Goal: Task Accomplishment & Management: Manage account settings

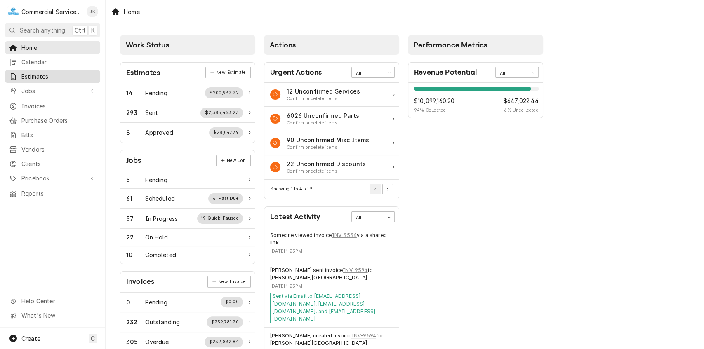
click at [49, 74] on span "Estimates" at bounding box center [58, 76] width 75 height 9
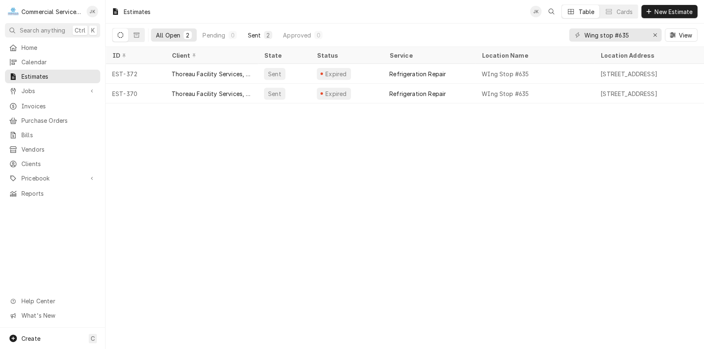
click at [265, 35] on div "2" at bounding box center [268, 35] width 8 height 8
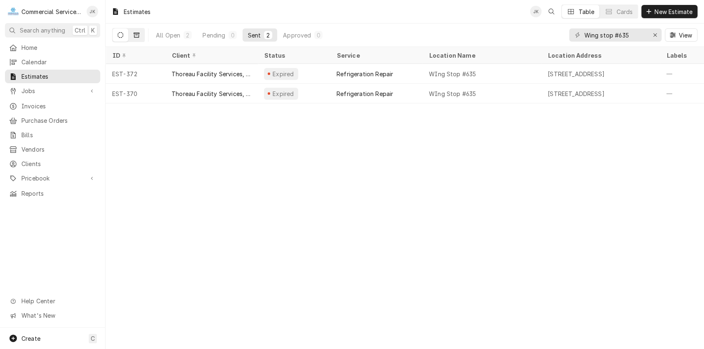
click at [135, 32] on icon "Dynamic Content Wrapper" at bounding box center [137, 35] width 6 height 6
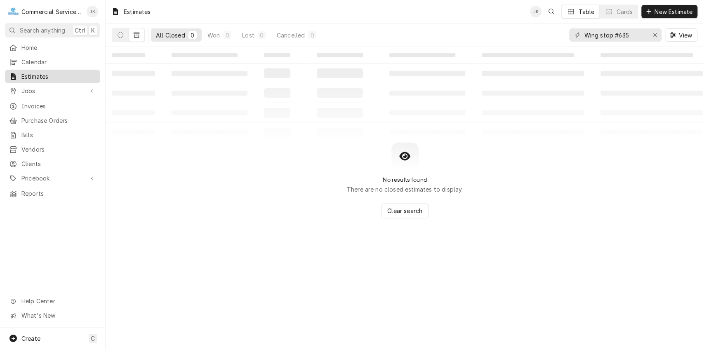
click at [74, 78] on span "Estimates" at bounding box center [58, 76] width 75 height 9
click at [613, 35] on input "Wing stop #635" at bounding box center [615, 34] width 62 height 13
type input "Wing Stop #635"
click at [74, 75] on span "Estimates" at bounding box center [58, 76] width 75 height 9
click at [602, 34] on input "Wing Stop #635" at bounding box center [615, 34] width 62 height 13
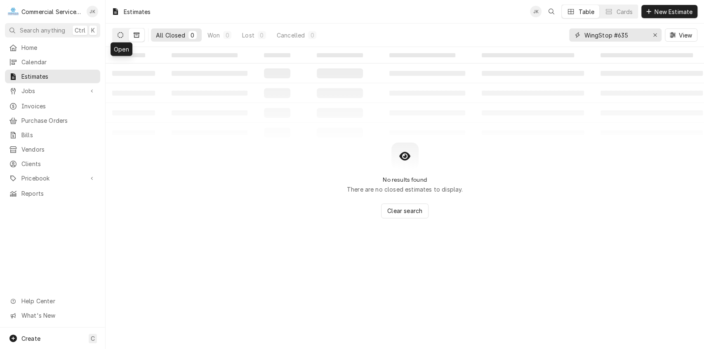
type input "WingStop #635"
click at [121, 31] on button "Dynamic Content Wrapper" at bounding box center [121, 34] width 16 height 13
click at [48, 87] on span "Jobs" at bounding box center [52, 91] width 62 height 9
click at [53, 72] on span "Estimates" at bounding box center [58, 76] width 75 height 9
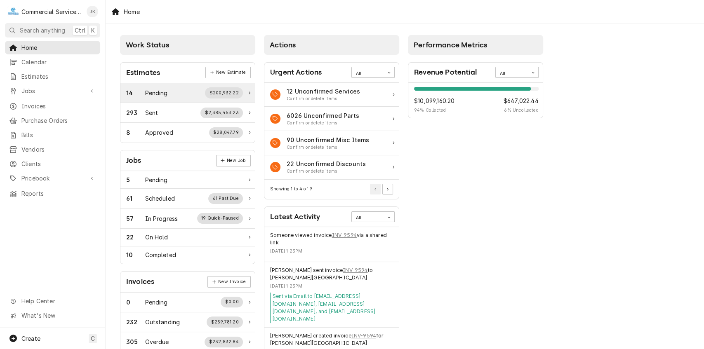
click at [223, 92] on div "$200,932.22" at bounding box center [224, 92] width 38 height 11
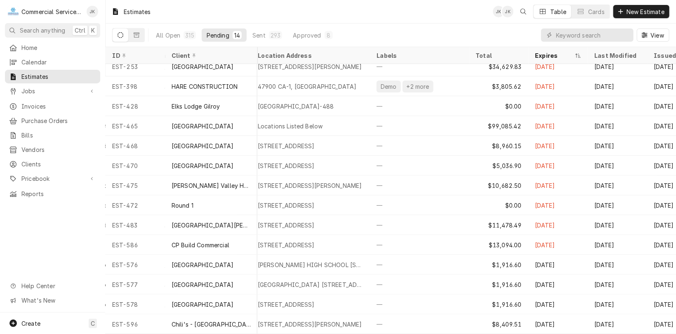
scroll to position [10, 291]
click at [120, 36] on icon "Dynamic Content Wrapper" at bounding box center [121, 35] width 6 height 6
click at [190, 36] on div "315" at bounding box center [189, 35] width 9 height 9
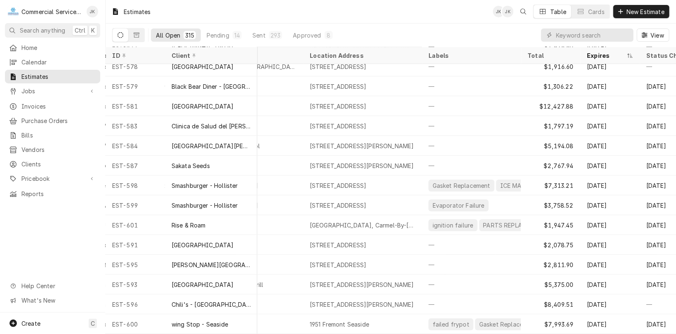
scroll to position [5967, 291]
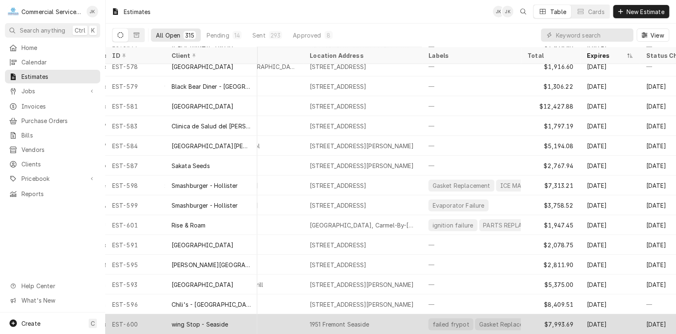
click at [355, 320] on div "1951 Fremont Seaside" at bounding box center [339, 324] width 59 height 9
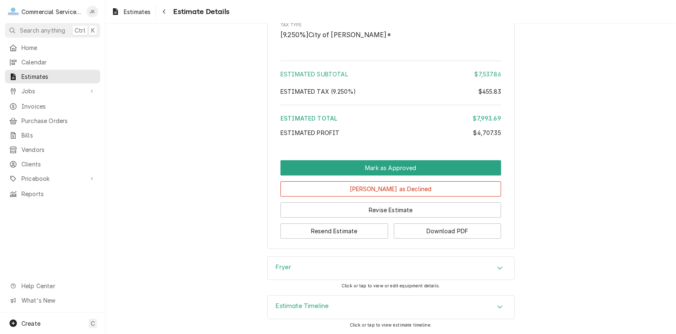
scroll to position [1666, 0]
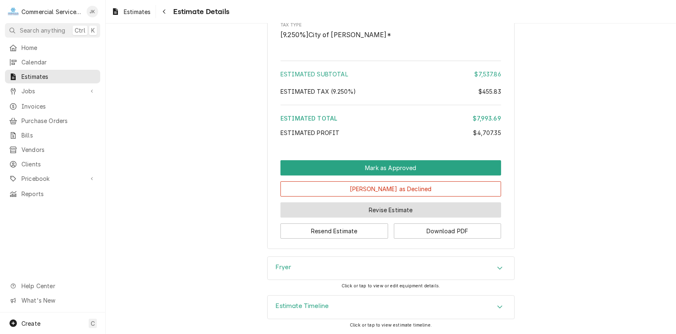
click at [387, 207] on button "Revise Estimate" at bounding box center [390, 209] width 221 height 15
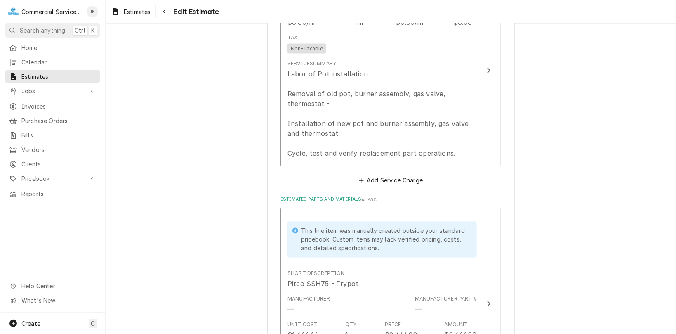
scroll to position [998, 0]
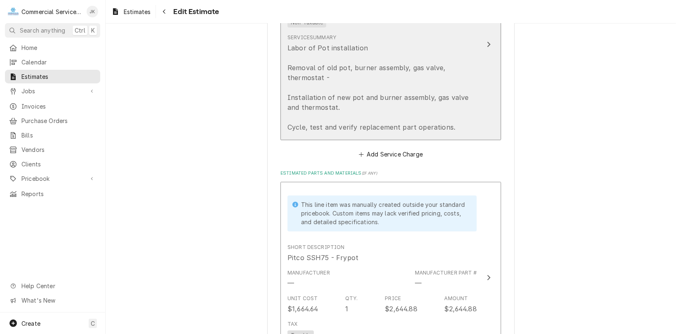
click at [460, 100] on div "Labor of Pot installation Removal of old pot, burner assembly, gas valve, therm…" at bounding box center [381, 87] width 189 height 89
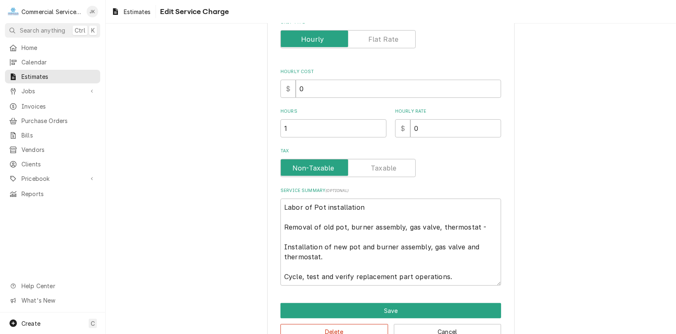
scroll to position [126, 0]
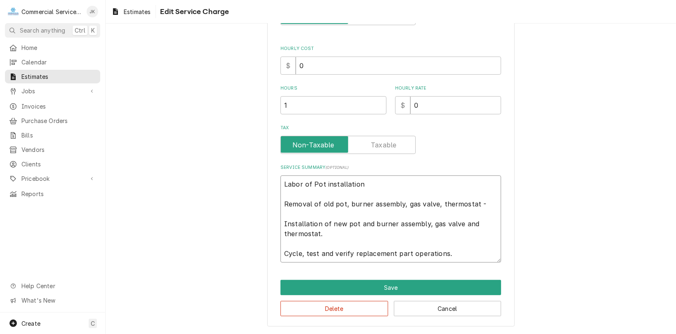
click at [455, 223] on textarea "Labor of Pot installation Removal of old pot, burner assembly, gas valve, therm…" at bounding box center [390, 218] width 221 height 87
type textarea "x"
type textarea "Labor of Pot installation Removal of old pot, burner assembly, gas valve, therm…"
type textarea "x"
type textarea "Labor of Pot installation Removal of old pot, burner assembly, gas valve, therm…"
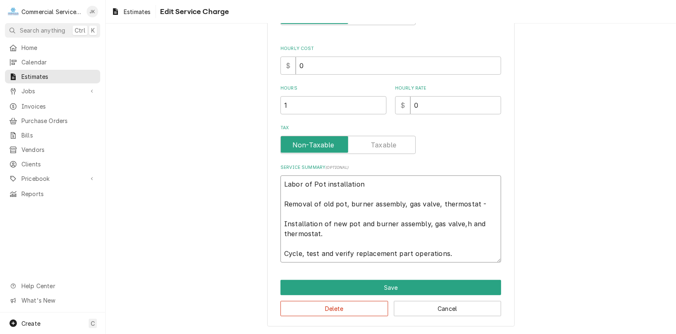
type textarea "x"
type textarea "Labor of Pot installation Removal of old pot, burner assembly, gas valve, therm…"
type textarea "x"
type textarea "Labor of Pot installation Removal of old pot, burner assembly, gas valve, therm…"
type textarea "x"
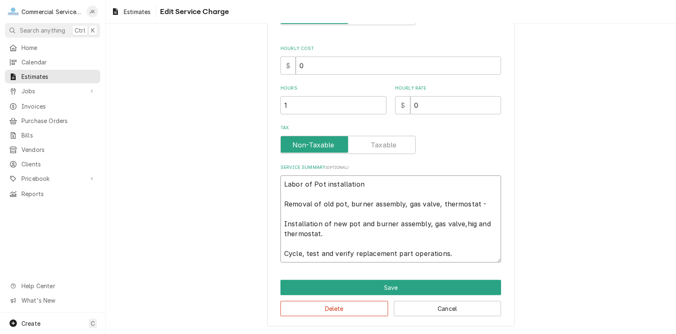
type textarea "Labor of Pot installation Removal of old pot, burner assembly, gas valve, therm…"
type textarea "x"
type textarea "Labor of Pot installation Removal of old pot, burner assembly, gas valve, therm…"
type textarea "x"
type textarea "Labor of Pot installation Removal of old pot, burner assembly, gas valve, therm…"
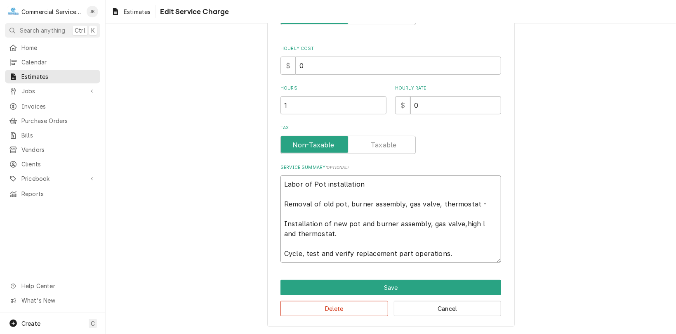
type textarea "x"
type textarea "Labor of Pot installation Removal of old pot, burner assembly, gas valve, therm…"
type textarea "x"
type textarea "Labor of Pot installation Removal of old pot, burner assembly, gas valve, therm…"
type textarea "x"
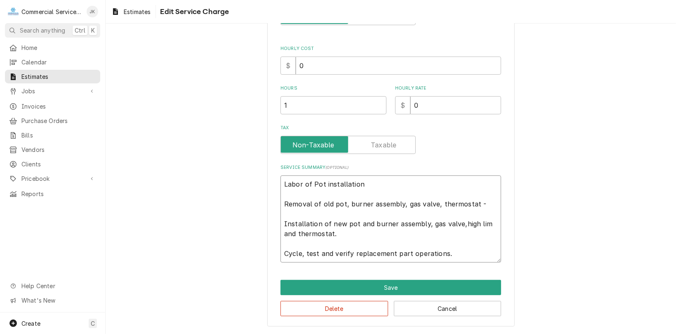
type textarea "Labor of Pot installation Removal of old pot, burner assembly, gas valve, therm…"
type textarea "x"
type textarea "Labor of Pot installation Removal of old pot, burner assembly, gas valve, therm…"
click at [472, 203] on textarea "Labor of Pot installation Removal of old pot, burner assembly, gas valve, therm…" at bounding box center [390, 218] width 221 height 87
type textarea "x"
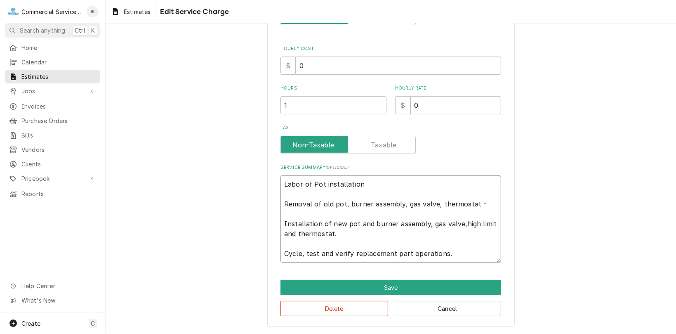
type textarea "Labor of Pot installation Removal of old pot, burner assembly, gas valve, therm…"
click at [435, 202] on textarea "Labor of Pot installation Removal of old pot, burner assembly, gas valve, therm…" at bounding box center [390, 218] width 221 height 87
type textarea "x"
type textarea "Labor of Pot installation Removal of old pot, burner assembly, gas valve, therm…"
type textarea "x"
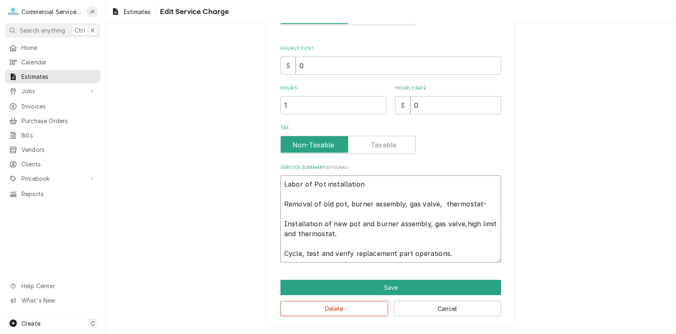
type textarea "Labor of Pot installation Removal of old pot, burner assembly, gas valve, h the…"
type textarea "x"
type textarea "Labor of Pot installation Removal of old pot, burner assembly, gas valve, hi th…"
type textarea "x"
type textarea "Labor of Pot installation Removal of old pot, burner assembly, gas valve, hig t…"
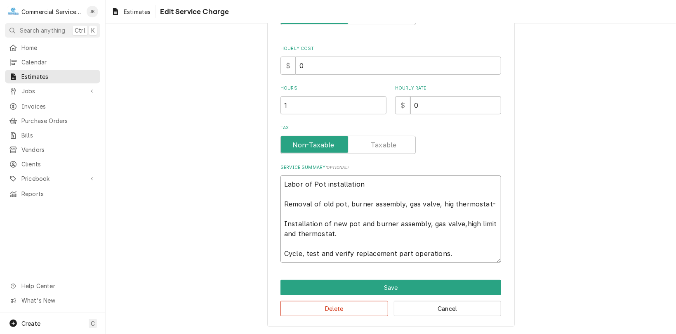
type textarea "x"
type textarea "Labor of Pot installation Removal of old pot, burner assembly, gas valve, high …"
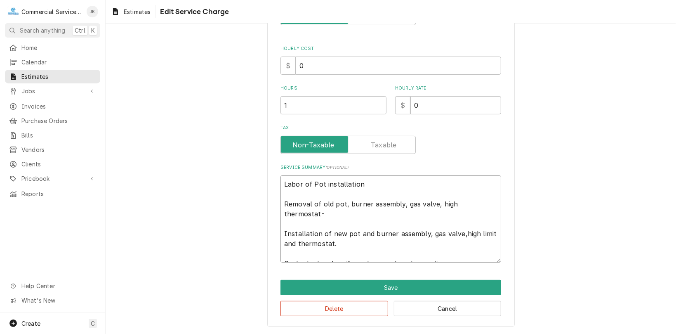
type textarea "x"
type textarea "Labor of Pot installation Removal of old pot, burner assembly, gas valve, high …"
type textarea "x"
type textarea "Labor of Pot installation Removal of old pot, burner assembly, gas valve, high …"
type textarea "x"
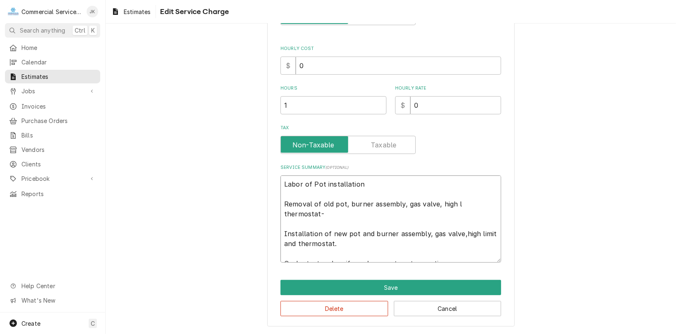
type textarea "Labor of Pot installation Removal of old pot, burner assembly, gas valve, high …"
type textarea "x"
type textarea "Labor of Pot installation Removal of old pot, burner assembly, gas valve, high …"
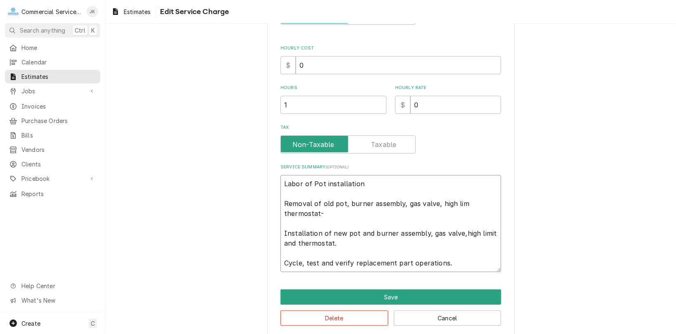
type textarea "x"
type textarea "Labor of Pot installation Removal of old pot, burner assembly, gas valve, high …"
type textarea "x"
type textarea "Labor of Pot installation Removal of old pot, burner assembly, gas valve, high …"
click at [458, 233] on textarea "Labor of Pot installation Removal of old pot, burner assembly, gas valve, high …" at bounding box center [390, 223] width 221 height 97
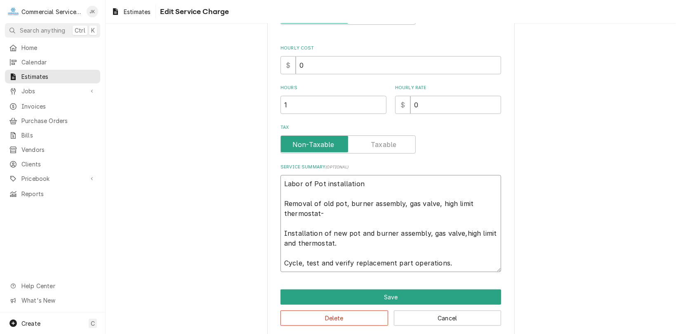
type textarea "x"
type textarea "Labor of Pot installation Removal of old pot, burner assembly, gas valve, high …"
click at [468, 201] on textarea "Labor of Pot installation Removal of old pot, burner assembly, gas valve, high …" at bounding box center [390, 223] width 221 height 97
type textarea "x"
type textarea "Labor of Pot installation Removal of old pot, burner assembly, gas valve, high …"
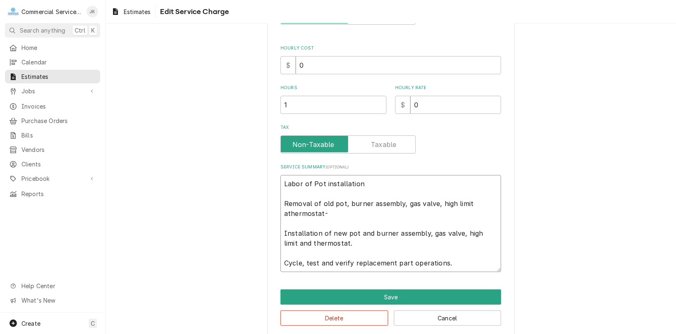
type textarea "x"
type textarea "Labor of Pot installation Removal of old pot, burner assembly, gas valve, high …"
type textarea "x"
type textarea "Labor of Pot installation Removal of old pot, burner assembly, gas valve, high …"
type textarea "x"
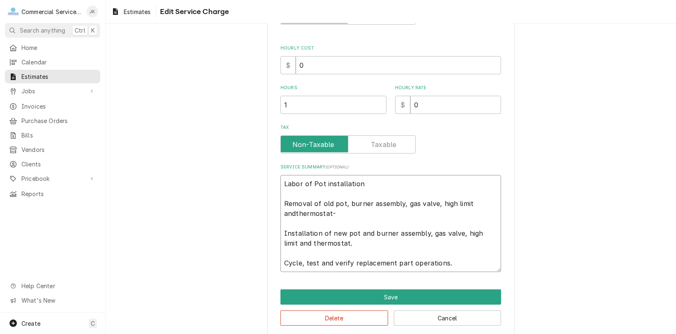
type textarea "Labor of Pot installation Removal of old pot, burner assembly, gas valve, high …"
click at [445, 261] on textarea "Labor of Pot installation Removal of old pot, burner assembly, gas valve, high …" at bounding box center [390, 223] width 221 height 97
type textarea "x"
type textarea "Labor of Pot installation Removal of old pot, burner assembly, gas valve, high …"
type textarea "x"
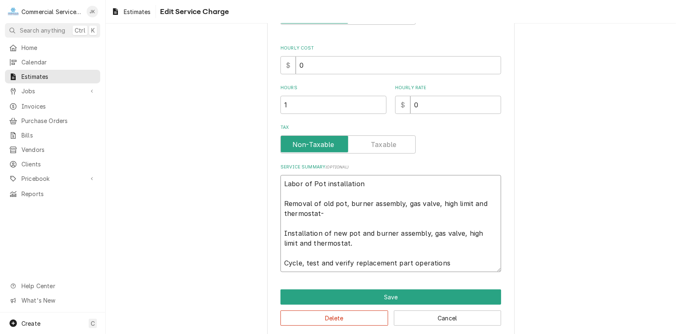
type textarea "Labor of Pot installation Removal of old pot, burner assembly, gas valve, high …"
type textarea "x"
type textarea "Labor of Pot installation Removal of old pot, burner assembly, gas valve, high …"
type textarea "x"
type textarea "Labor of Pot installation Removal of old pot, burner assembly, gas valve, high …"
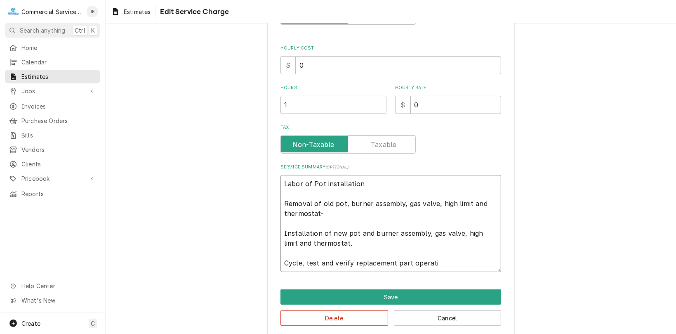
type textarea "x"
type textarea "Labor of Pot installation Removal of old pot, burner assembly, gas valve, high …"
type textarea "x"
type textarea "Labor of Pot installation Removal of old pot, burner assembly, gas valve, high …"
type textarea "x"
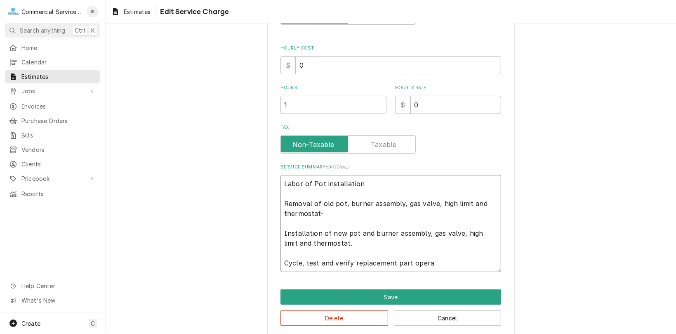
type textarea "Labor of Pot installation Removal of old pot, burner assembly, gas valve, high …"
type textarea "x"
type textarea "Labor of Pot installation Removal of old pot, burner assembly, gas valve, high …"
type textarea "x"
type textarea "Labor of Pot installation Removal of old pot, burner assembly, gas valve, high …"
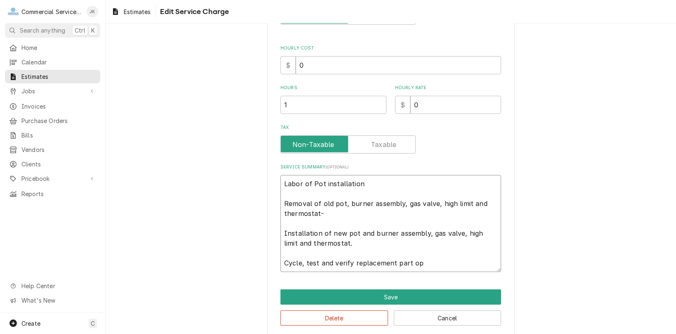
type textarea "x"
type textarea "Labor of Pot installation Removal of old pot, burner assembly, gas valve, high …"
type textarea "x"
type textarea "Labor of Pot installation Removal of old pot, burner assembly, gas valve, high …"
type textarea "x"
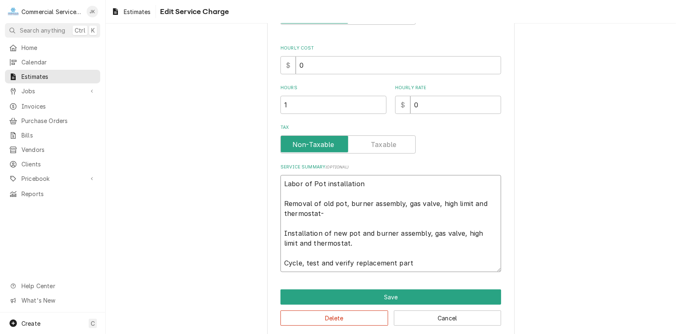
type textarea "Labor of Pot installation Removal of old pot, burner assembly, gas valve, high …"
type textarea "x"
type textarea "Labor of Pot installation Removal of old pot, burner assembly, gas valve, high …"
type textarea "x"
type textarea "Labor of Pot installation Removal of old pot, burner assembly, gas valve, high …"
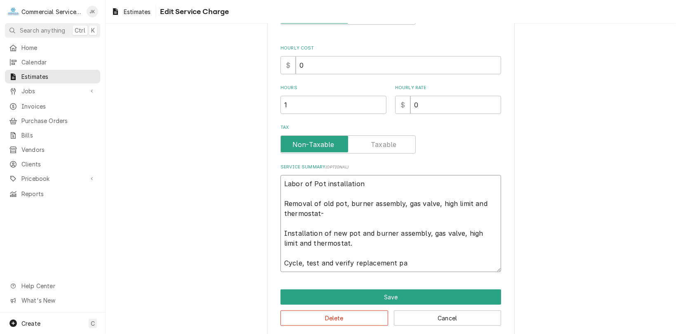
type textarea "x"
type textarea "Labor of Pot installation Removal of old pot, burner assembly, gas valve, high …"
type textarea "x"
type textarea "Labor of Pot installation Removal of old pot, burner assembly, gas valve, high …"
type textarea "x"
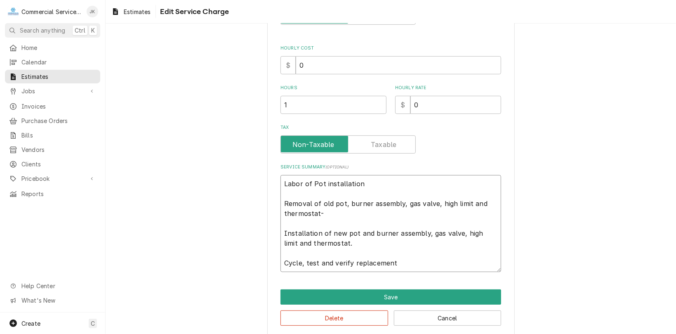
type textarea "Labor of Pot installation Removal of old pot, burner assembly, gas valve, high …"
type textarea "x"
type textarea "Labor of Pot installation Removal of old pot, burner assembly, gas valve, high …"
type textarea "x"
type textarea "Labor of Pot installation Removal of old pot, burner assembly, gas valve, high …"
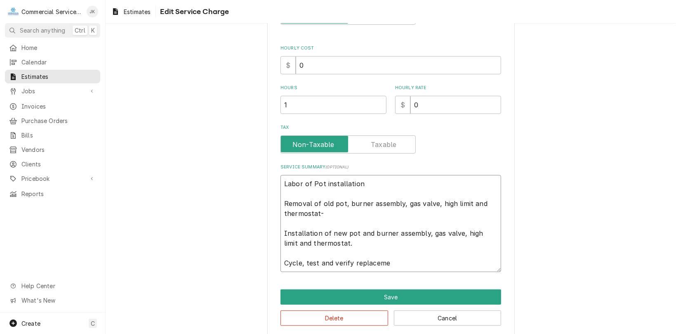
type textarea "x"
type textarea "Labor of Pot installation Removal of old pot, burner assembly, gas valve, high …"
type textarea "x"
type textarea "Labor of Pot installation Removal of old pot, burner assembly, gas valve, high …"
type textarea "x"
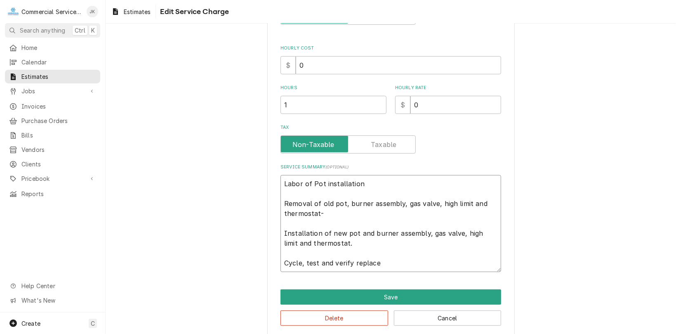
type textarea "Labor of Pot installation Removal of old pot, burner assembly, gas valve, high …"
type textarea "x"
type textarea "Labor of Pot installation Removal of old pot, burner assembly, gas valve, high …"
type textarea "x"
type textarea "Labor of Pot installation Removal of old pot, burner assembly, gas valve, high …"
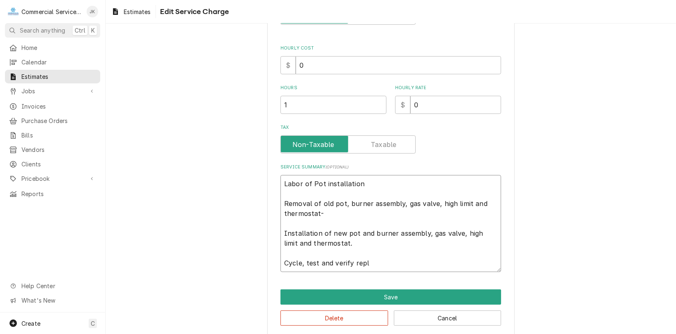
type textarea "x"
type textarea "Labor of Pot installation Removal of old pot, burner assembly, gas valve, high …"
type textarea "x"
type textarea "Labor of Pot installation Removal of old pot, burner assembly, gas valve, high …"
type textarea "x"
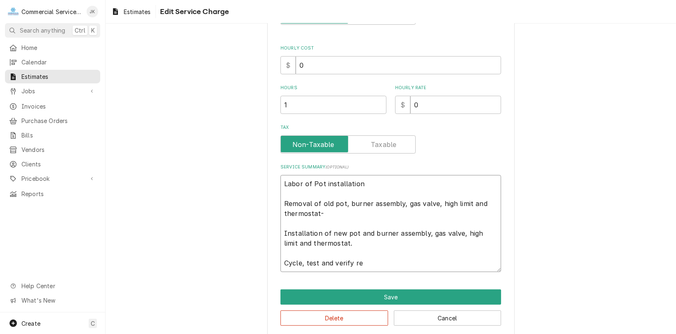
type textarea "Labor of Pot installation Removal of old pot, burner assembly, gas valve, high …"
type textarea "x"
type textarea "Labor of Pot installation Removal of old pot, burner assembly, gas valve, high …"
type textarea "x"
type textarea "Labor of Pot installation Removal of old pot, burner assembly, gas valve, high …"
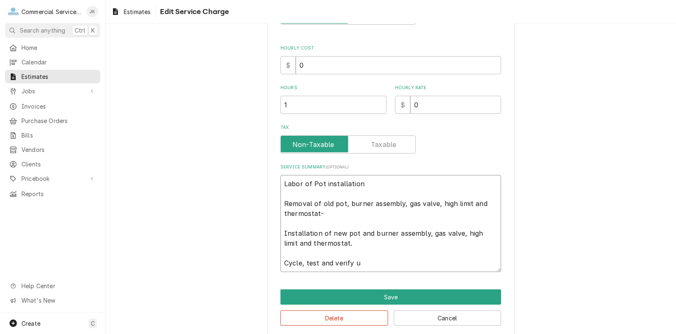
type textarea "x"
type textarea "Labor of Pot installation Removal of old pot, burner assembly, gas valve, high …"
type textarea "x"
type textarea "Labor of Pot installation Removal of old pot, burner assembly, gas valve, high …"
type textarea "x"
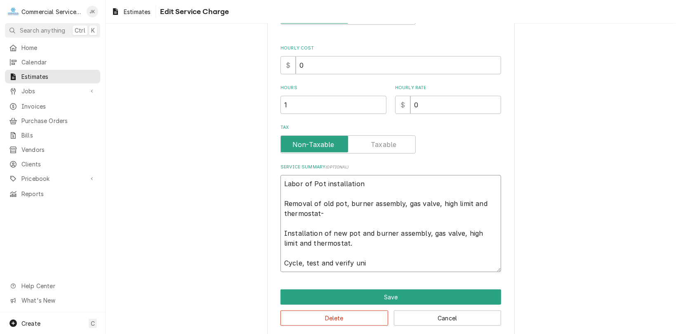
type textarea "Labor of Pot installation Removal of old pot, burner assembly, gas valve, high …"
type textarea "x"
type textarea "Labor of Pot installation Removal of old pot, burner assembly, gas valve, high …"
type textarea "x"
type textarea "Labor of Pot installation Removal of old pot, burner assembly, gas valve, high …"
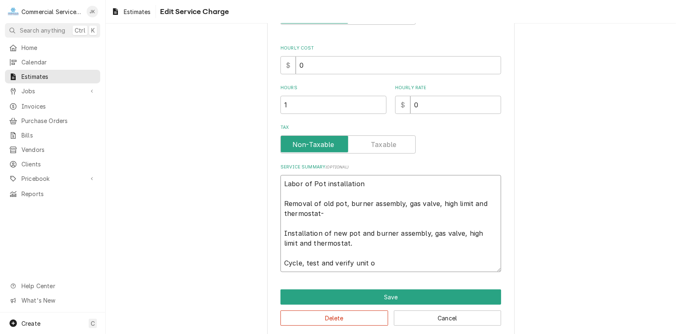
type textarea "x"
type textarea "Labor of Pot installation Removal of old pot, burner assembly, gas valve, high …"
type textarea "x"
type textarea "Labor of Pot installation Removal of old pot, burner assembly, gas valve, high …"
type textarea "x"
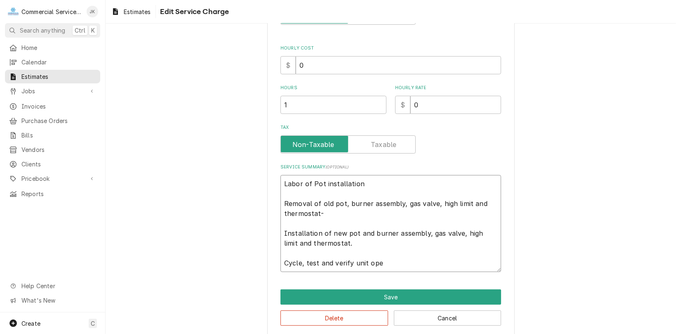
type textarea "Labor of Pot installation Removal of old pot, burner assembly, gas valve, high …"
type textarea "x"
type textarea "Labor of Pot installation Removal of old pot, burner assembly, gas valve, high …"
type textarea "x"
type textarea "Labor of Pot installation Removal of old pot, burner assembly, gas valve, high …"
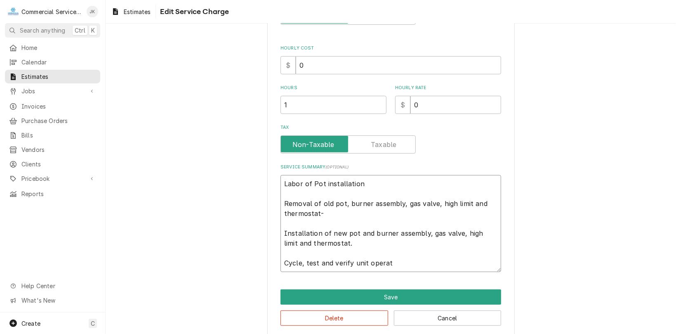
type textarea "x"
type textarea "Labor of Pot installation Removal of old pot, burner assembly, gas valve, high …"
type textarea "x"
type textarea "Labor of Pot installation Removal of old pot, burner assembly, gas valve, high …"
type textarea "x"
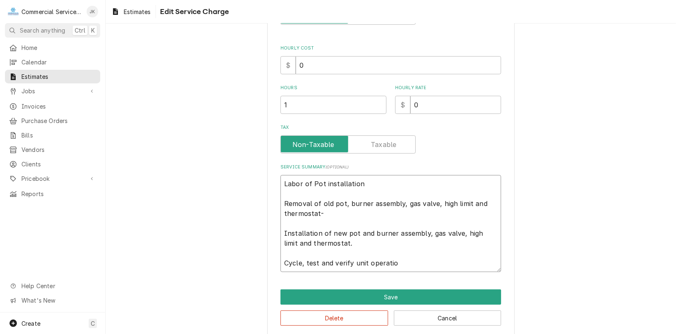
type textarea "Labor of Pot installation Removal of old pot, burner assembly, gas valve, high …"
type textarea "x"
type textarea "Labor of Pot installation Removal of old pot, burner assembly, gas valve, high …"
type textarea "x"
type textarea "Labor of Pot installation Removal of old pot, burner assembly, gas valve, high …"
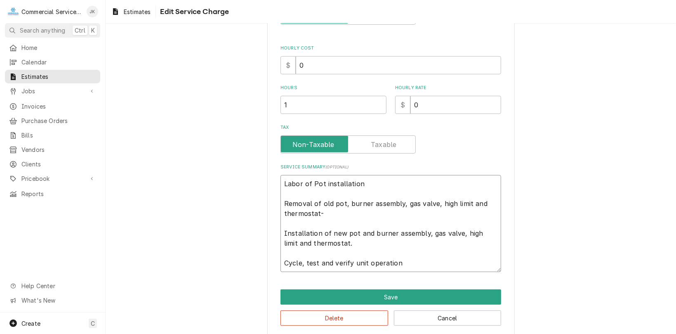
type textarea "x"
type textarea "Labor of Pot installation Removal of old pot, burner assembly, gas valve, high …"
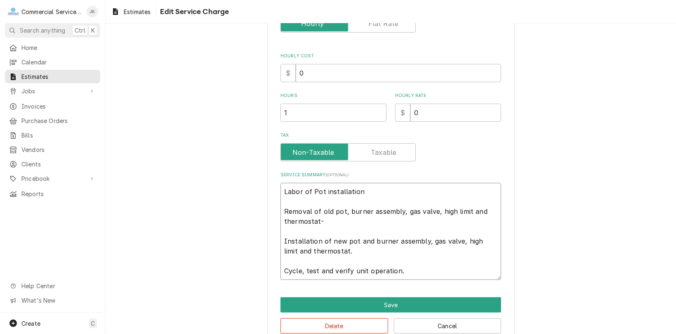
scroll to position [136, 0]
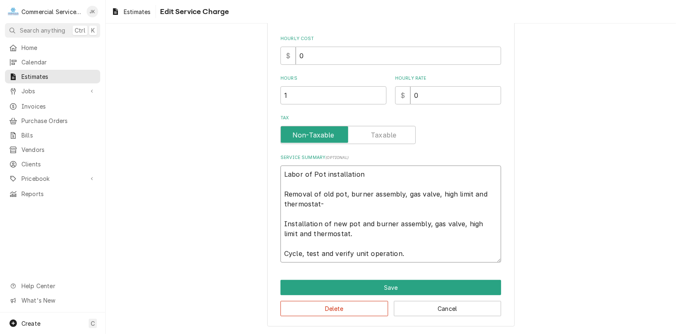
click at [299, 252] on textarea "Labor of Pot installation Removal of old pot, burner assembly, gas valve, high …" at bounding box center [390, 213] width 221 height 97
type textarea "x"
type textarea "Labor of Pot installation Removal of old pot, burner assembly, gas valve, high …"
type textarea "x"
type textarea "Labor of Pot installation Removal of old pot, burner assembly, gas valve, high …"
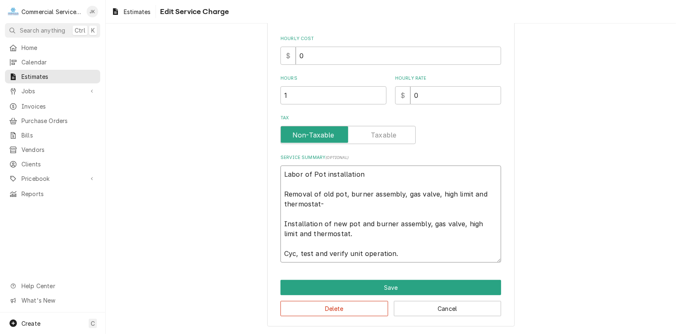
type textarea "x"
type textarea "Labor of Pot installation Removal of old pot, burner assembly, gas valve, high …"
type textarea "x"
type textarea "Labor of Pot installation Removal of old pot, burner assembly, gas valve, high …"
type textarea "x"
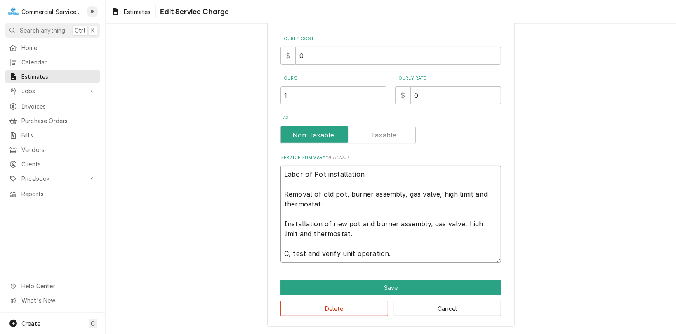
type textarea "Labor of Pot installation Removal of old pot, burner assembly, gas valve, high …"
type textarea "x"
type textarea "Labor of Pot installation Removal of old pot, burner assembly, gas valve, high …"
type textarea "x"
type textarea "Labor of Pot installation Removal of old pot, burner assembly, gas valve, high …"
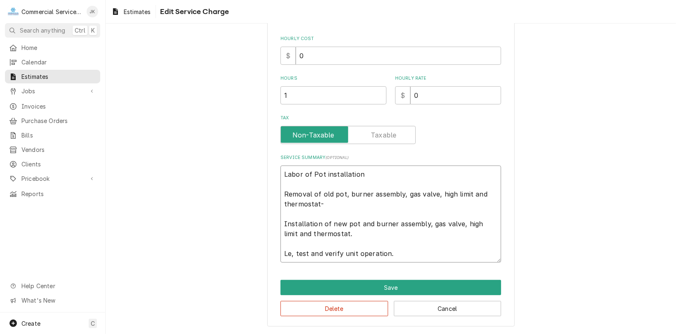
type textarea "x"
type textarea "Labor of Pot installation Removal of old pot, burner assembly, gas valve, high …"
type textarea "x"
type textarea "Labor of Pot installation Removal of old pot, burner assembly, gas valve, high …"
type textarea "x"
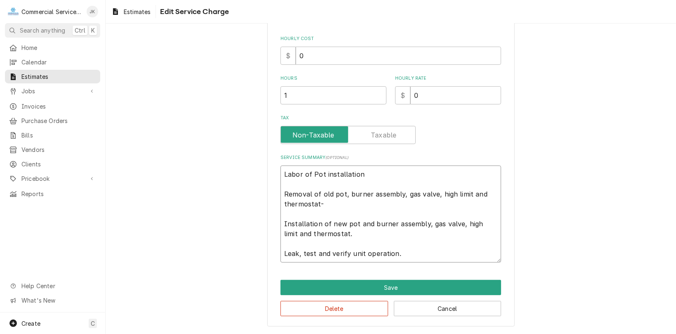
type textarea "Labor of Pot installation Removal of old pot, burner assembly, gas valve, high …"
type textarea "x"
type textarea "Labor of Pot installation Removal of old pot, burner assembly, gas valve, high …"
type textarea "x"
type textarea "Labor of Pot installation Removal of old pot, burner assembly, gas valve, high …"
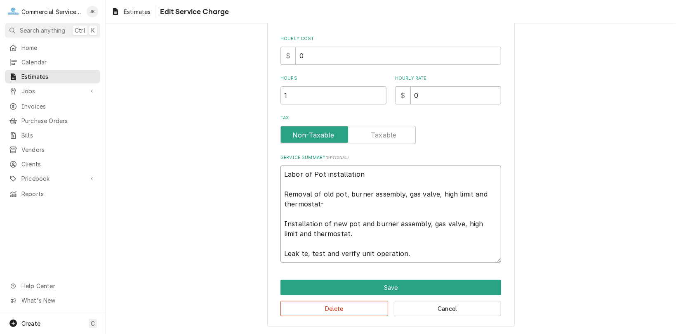
type textarea "x"
type textarea "Labor of Pot installation Removal of old pot, burner assembly, gas valve, high …"
type textarea "x"
type textarea "Labor of Pot installation Removal of old pot, burner assembly, gas valve, high …"
click at [314, 252] on textarea "Labor of Pot installation Removal of old pot, burner assembly, gas valve, high …" at bounding box center [390, 213] width 221 height 97
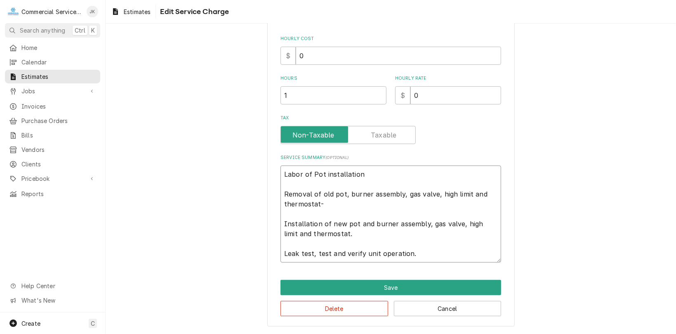
type textarea "x"
type textarea "Labor of Pot installation Removal of old pot, burner assembly, gas valve, high …"
type textarea "x"
type textarea "Labor of Pot installation Removal of old pot, burner assembly, gas valve, high …"
type textarea "x"
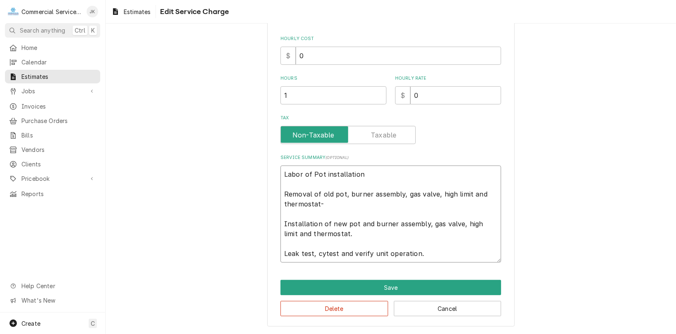
type textarea "Labor of Pot installation Removal of old pot, burner assembly, gas valve, high …"
type textarea "x"
type textarea "Labor of Pot installation Removal of old pot, burner assembly, gas valve, high …"
type textarea "x"
type textarea "Labor of Pot installation Removal of old pot, burner assembly, gas valve, high …"
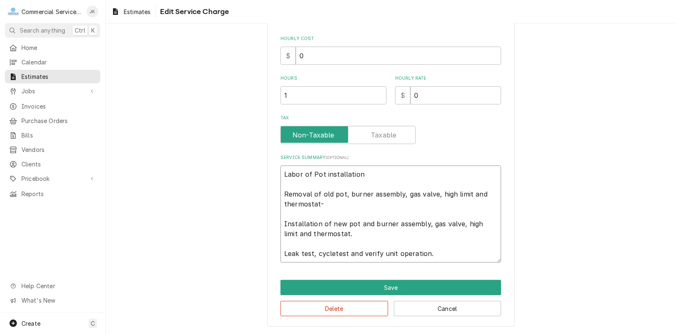
type textarea "x"
type textarea "Labor of Pot installation Removal of old pot, burner assembly, gas valve, high …"
type textarea "x"
type textarea "Labor of Pot installation Removal of old pot, burner assembly, gas valve, high …"
type textarea "x"
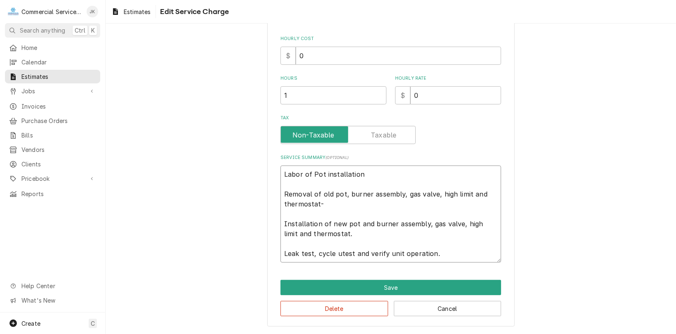
type textarea "Labor of Pot installation Removal of old pot, burner assembly, gas valve, high …"
type textarea "x"
type textarea "Labor of Pot installation Removal of old pot, burner assembly, gas valve, high …"
type textarea "x"
type textarea "Labor of Pot installation Removal of old pot, burner assembly, gas valve, high …"
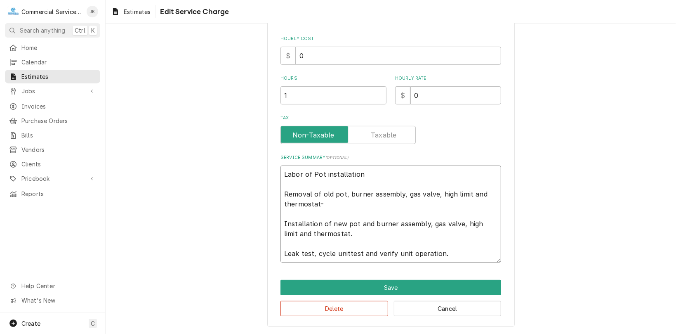
type textarea "x"
type textarea "Labor of Pot installation Removal of old pot, burner assembly, gas valve, high …"
type textarea "x"
type textarea "Labor of Pot installation Removal of old pot, burner assembly, gas valve, high …"
type textarea "x"
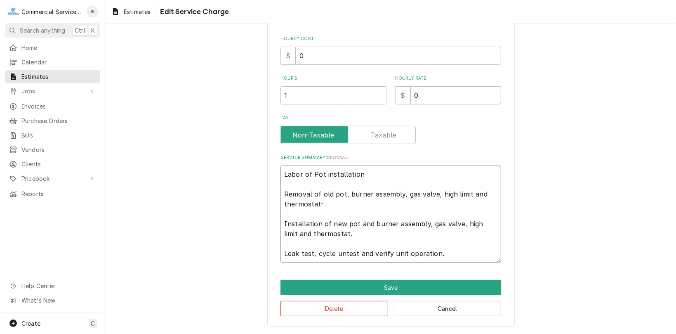
type textarea "Labor of Pot installation Removal of old pot, burner assembly, gas valve, high …"
click at [377, 252] on textarea "Labor of Pot installation Removal of old pot, burner assembly, gas valve, high …" at bounding box center [390, 213] width 221 height 97
click at [378, 252] on textarea "Labor of Pot installation Removal of old pot, burner assembly, gas valve, high …" at bounding box center [390, 213] width 221 height 97
click at [457, 253] on textarea "Labor of Pot installation Removal of old pot, burner assembly, gas valve, high …" at bounding box center [390, 213] width 221 height 97
click at [313, 254] on textarea "Labor of Pot installation Removal of old pot, burner assembly, gas valve, high …" at bounding box center [390, 213] width 221 height 97
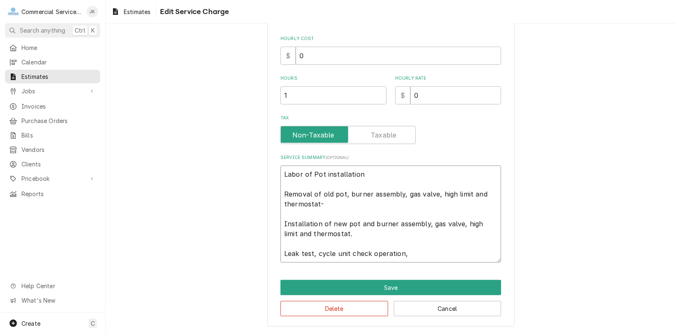
click at [403, 256] on textarea "Labor of Pot installation Removal of old pot, burner assembly, gas valve, high …" at bounding box center [390, 213] width 221 height 97
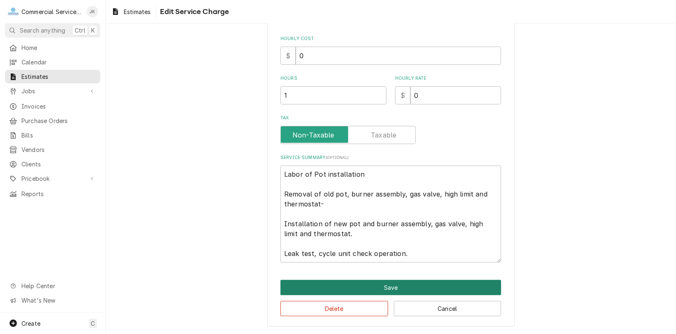
click at [376, 285] on button "Save" at bounding box center [390, 287] width 221 height 15
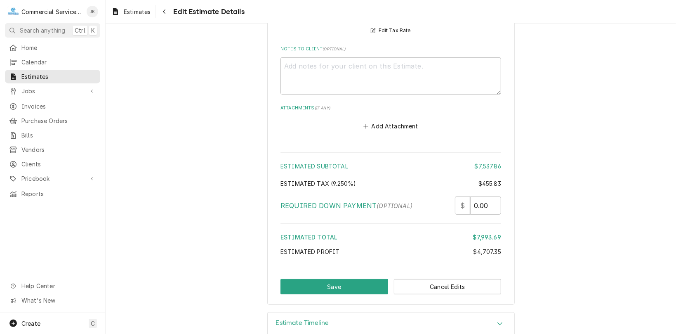
scroll to position [2292, 0]
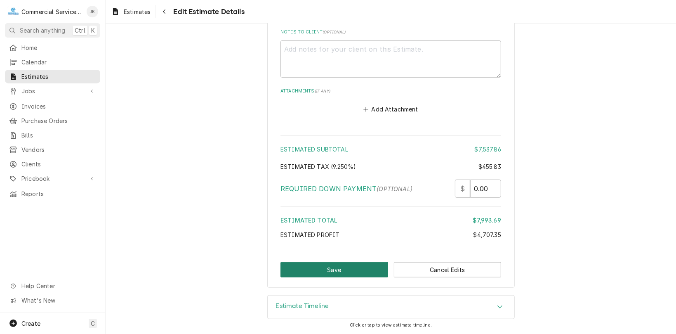
click at [350, 269] on button "Save" at bounding box center [334, 269] width 108 height 15
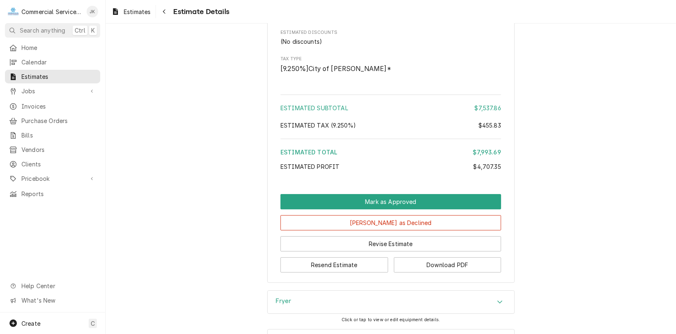
scroll to position [1675, 0]
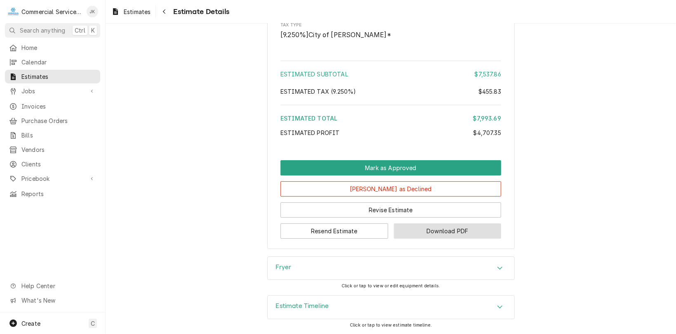
click at [413, 231] on button "Download PDF" at bounding box center [448, 230] width 108 height 15
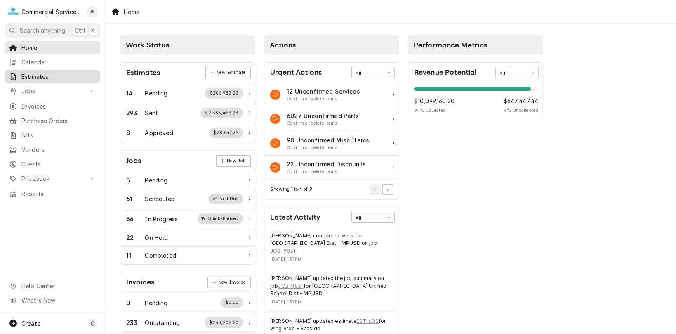
click at [65, 74] on span "Estimates" at bounding box center [58, 76] width 75 height 9
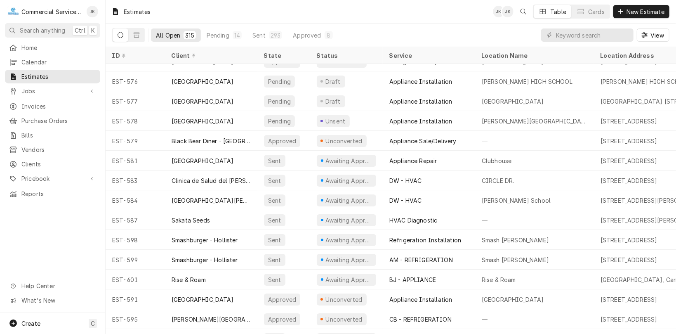
scroll to position [5967, 0]
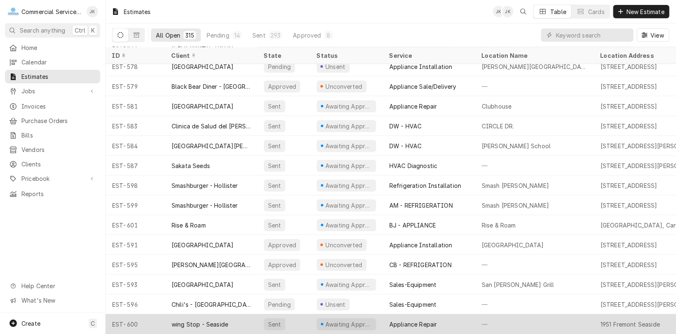
click at [395, 324] on div "Appliance Repair" at bounding box center [429, 324] width 92 height 20
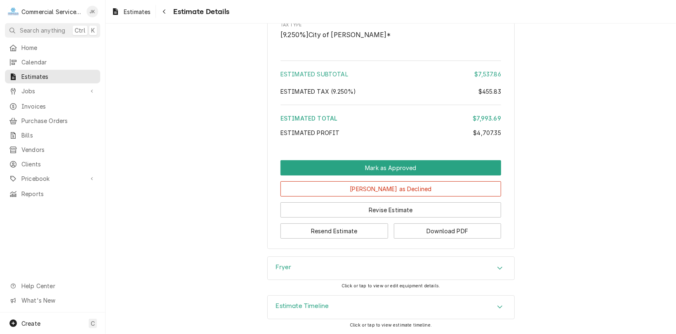
scroll to position [1675, 0]
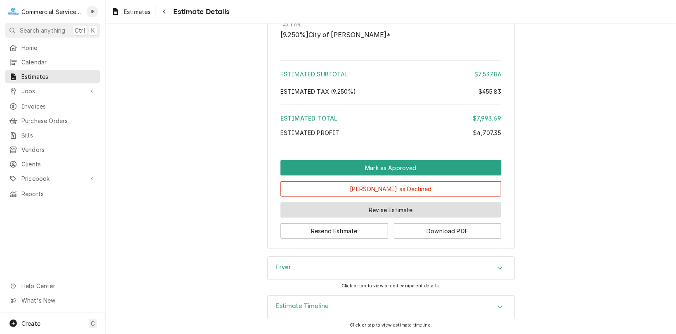
click at [389, 211] on button "Revise Estimate" at bounding box center [390, 209] width 221 height 15
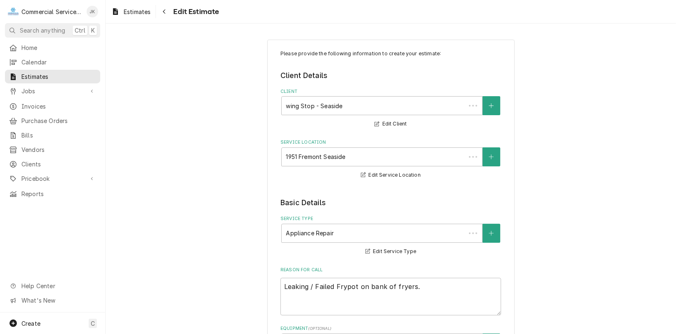
type textarea "x"
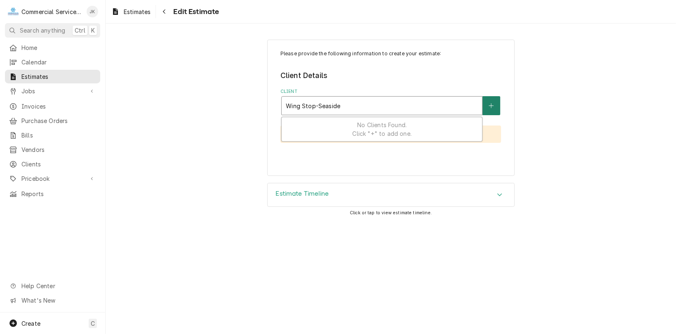
type input "Wing Stop-Seaside"
click at [492, 104] on icon "Create New Client" at bounding box center [491, 106] width 5 height 6
type textarea "x"
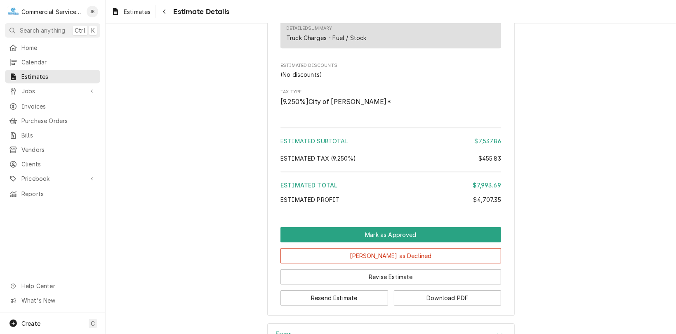
scroll to position [1675, 0]
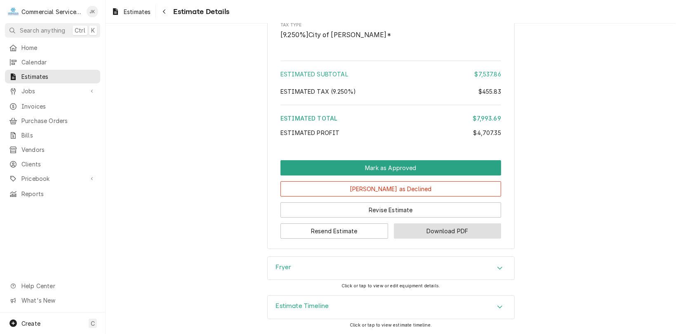
click at [440, 232] on button "Download PDF" at bounding box center [448, 230] width 108 height 15
click at [442, 233] on button "Download PDF" at bounding box center [448, 230] width 108 height 15
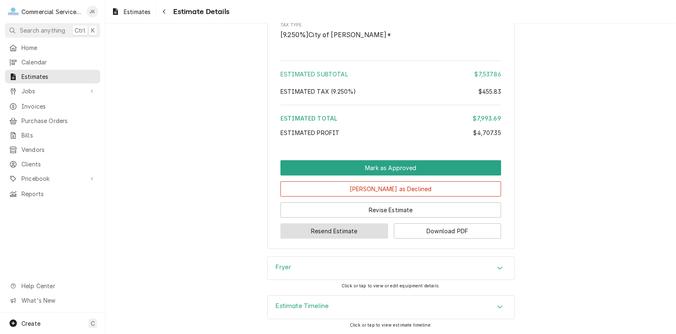
click at [317, 230] on button "Resend Estimate" at bounding box center [334, 230] width 108 height 15
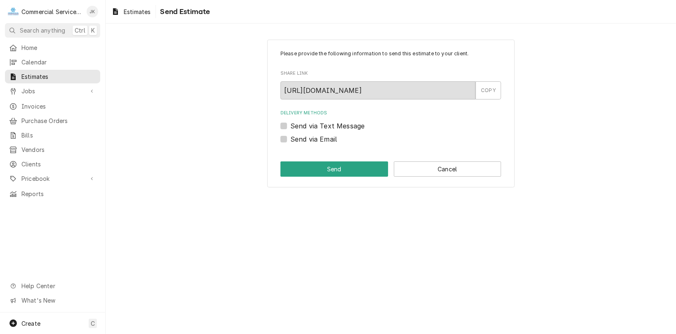
click at [290, 138] on label "Send via Email" at bounding box center [313, 139] width 47 height 10
click at [290, 138] on input "Send via Email" at bounding box center [400, 143] width 221 height 18
checkbox input "true"
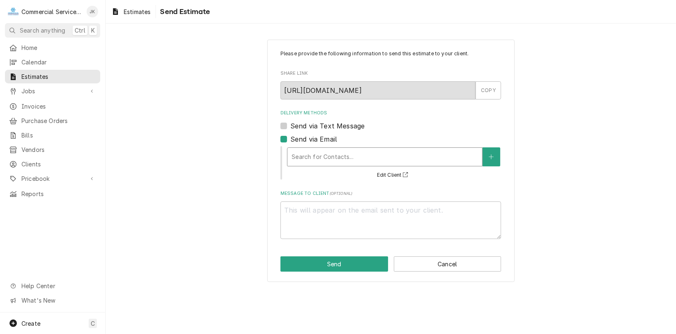
click at [308, 158] on div "Delivery Methods" at bounding box center [384, 156] width 186 height 15
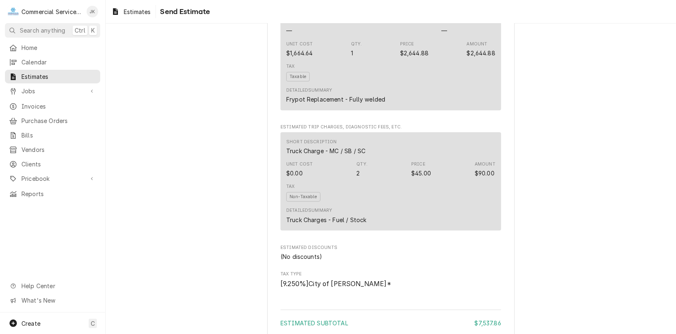
scroll to position [1675, 0]
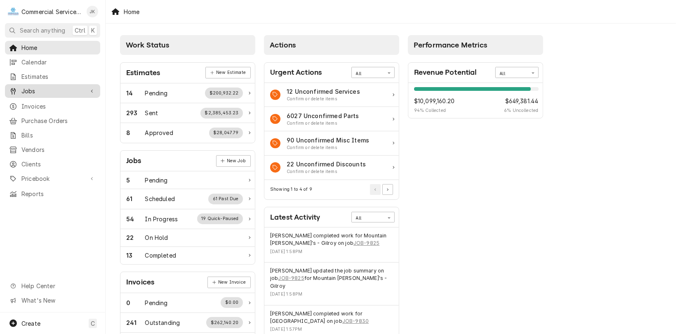
click at [51, 89] on span "Jobs" at bounding box center [52, 91] width 62 height 9
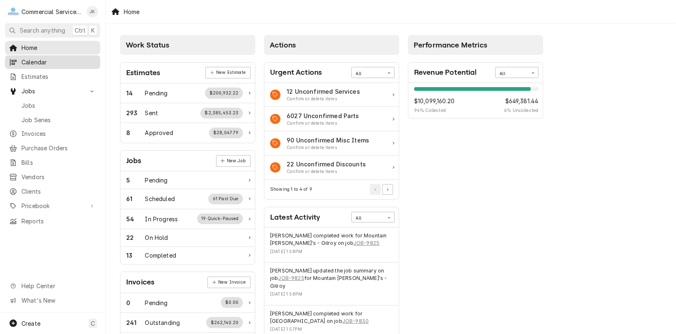
click at [49, 63] on span "Calendar" at bounding box center [58, 62] width 75 height 9
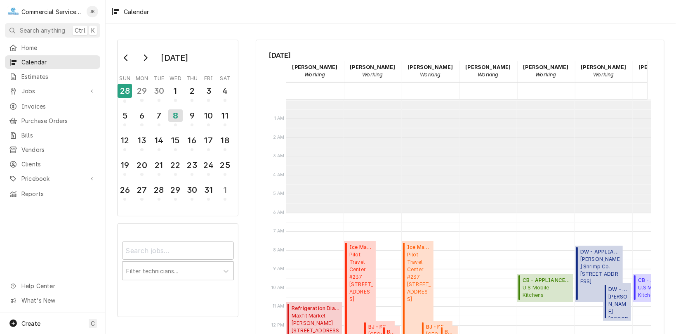
scroll to position [113, 0]
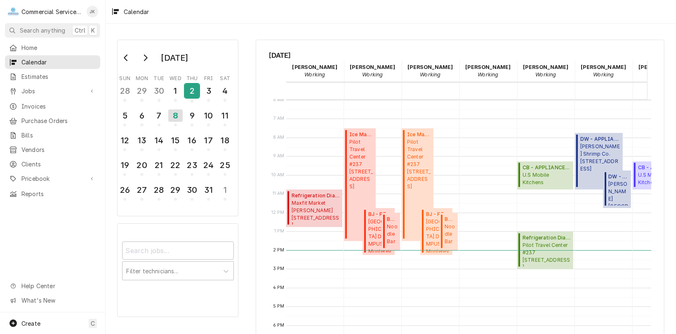
click at [191, 90] on div "2" at bounding box center [192, 91] width 14 height 14
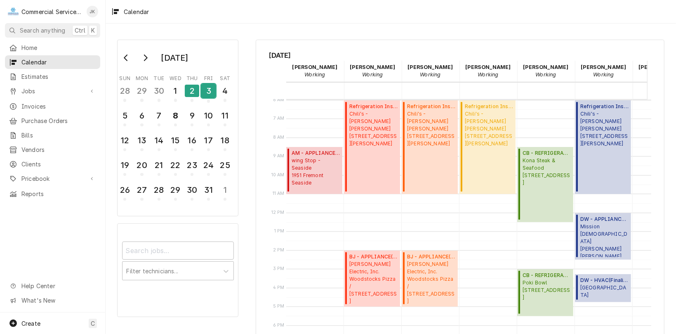
click at [207, 89] on div "3" at bounding box center [208, 91] width 14 height 14
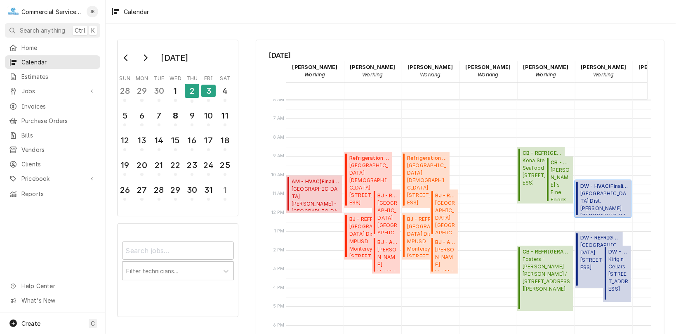
click at [602, 191] on span "Alisal School Dist. BARDIN ELEMENTARY SCHOOL / 425 Bardin Rd, Salinas, CA 93905" at bounding box center [604, 202] width 48 height 25
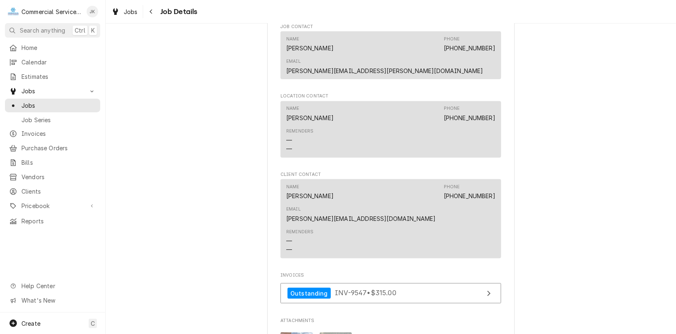
scroll to position [602, 0]
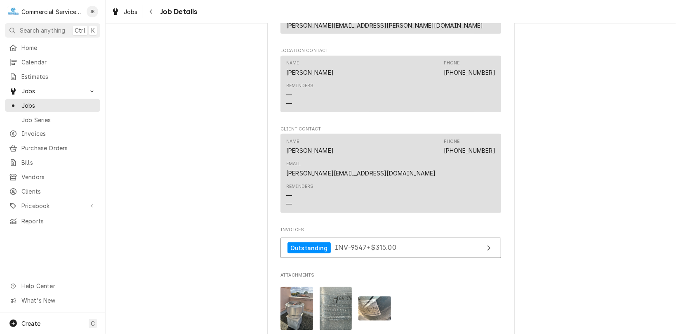
click at [377, 296] on img "Attachments" at bounding box center [374, 308] width 33 height 24
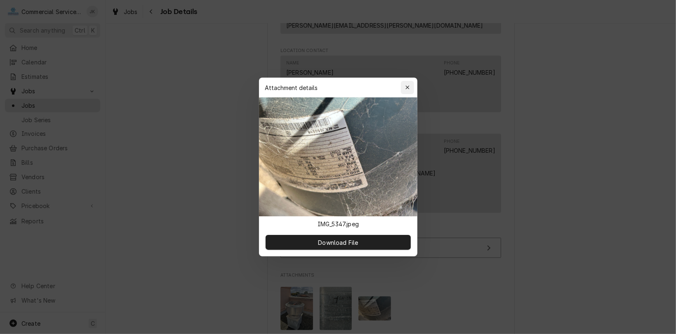
click at [407, 86] on icon "button" at bounding box center [407, 88] width 5 height 6
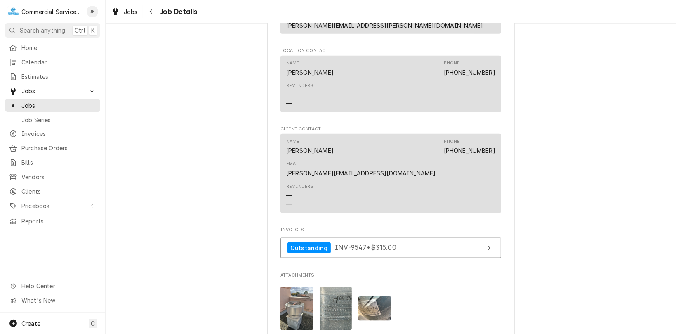
click at [333, 287] on img "Attachments" at bounding box center [336, 308] width 33 height 43
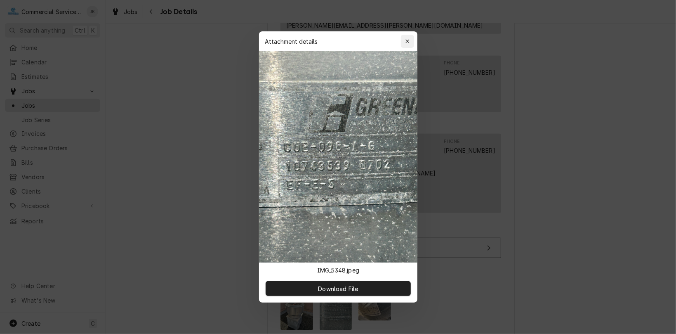
click at [407, 41] on icon "button" at bounding box center [407, 41] width 5 height 6
